Goal: Task Accomplishment & Management: Manage account settings

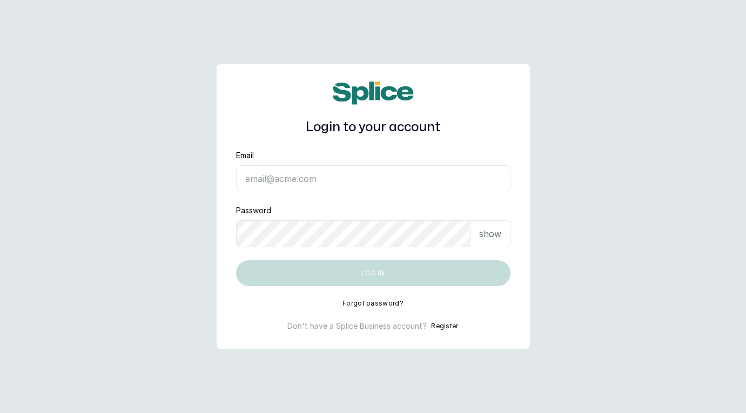
click at [386, 183] on input "Email" at bounding box center [373, 178] width 274 height 27
type input "[EMAIL_ADDRESS][DOMAIN_NAME]"
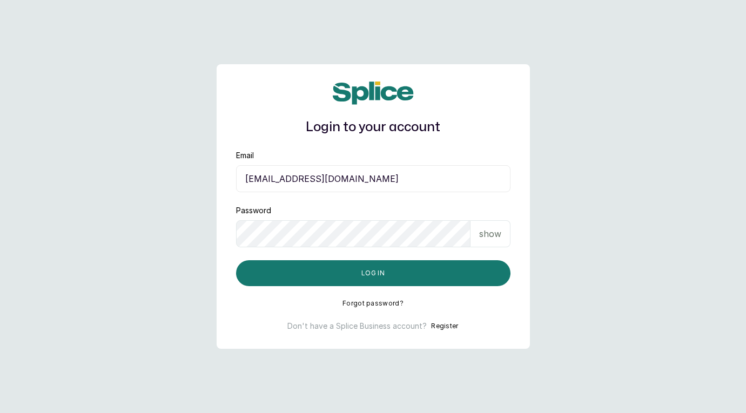
click at [484, 231] on p "show" at bounding box center [490, 233] width 22 height 13
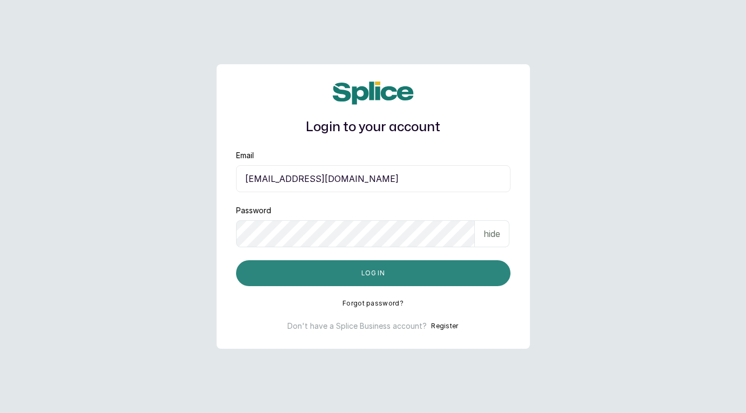
click at [458, 269] on button "Log in" at bounding box center [373, 273] width 274 height 26
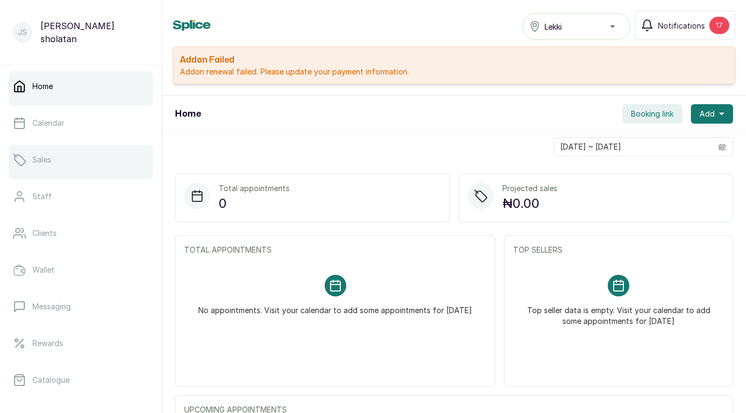
click at [96, 158] on link "Sales" at bounding box center [81, 160] width 144 height 30
